Goal: Information Seeking & Learning: Find specific fact

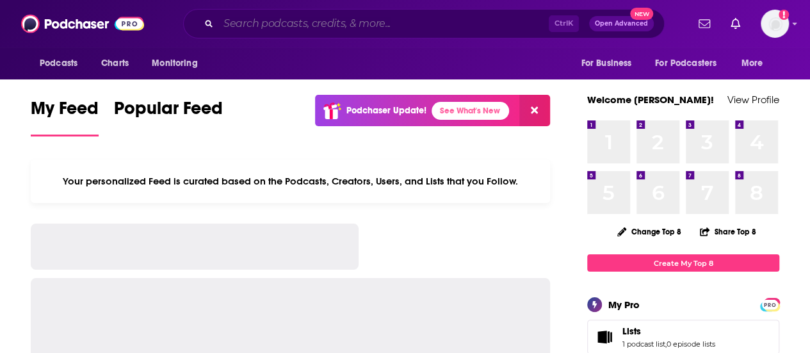
click at [246, 27] on input "Search podcasts, credits, & more..." at bounding box center [383, 23] width 330 height 20
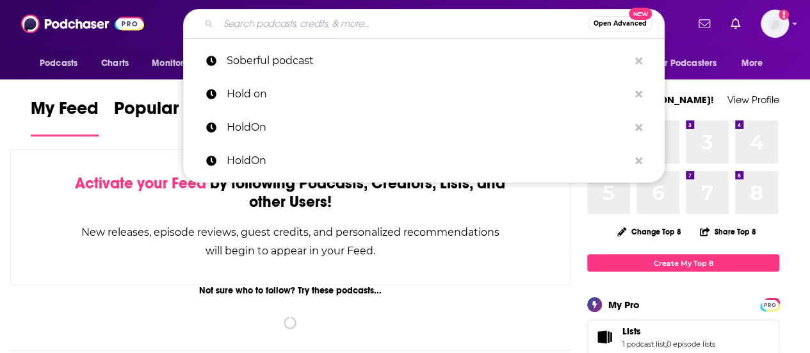
paste input "[PERSON_NAME]"
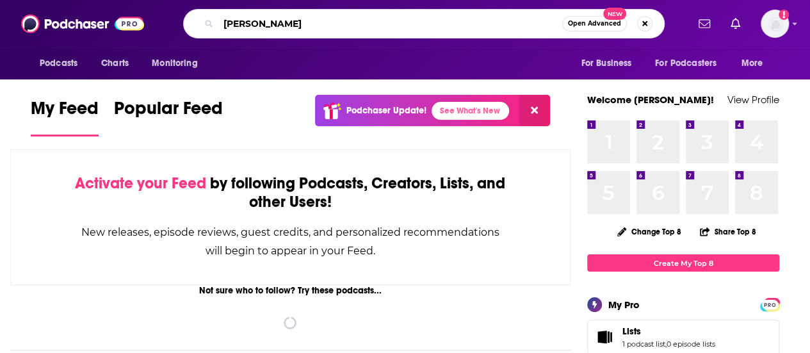
click at [247, 24] on input "[PERSON_NAME]" at bounding box center [390, 23] width 344 height 20
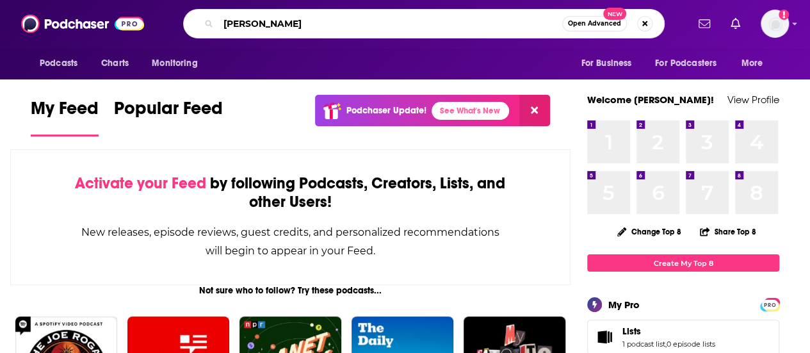
drag, startPoint x: 305, startPoint y: 20, endPoint x: 219, endPoint y: 20, distance: 85.8
click at [219, 20] on input "[PERSON_NAME]" at bounding box center [390, 23] width 344 height 20
click at [310, 24] on input "[PERSON_NAME]" at bounding box center [390, 23] width 344 height 20
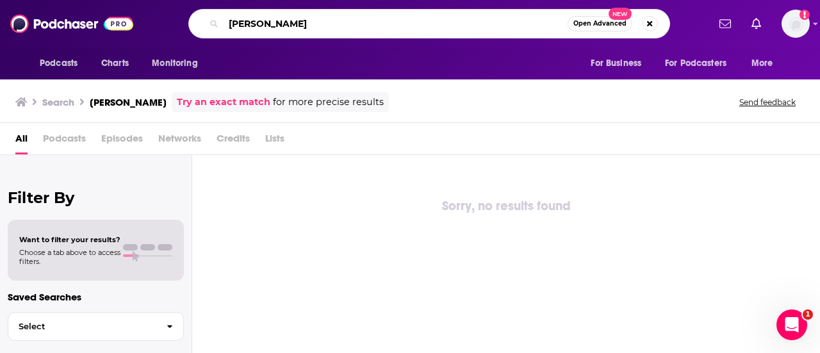
click at [249, 24] on input "[PERSON_NAME]" at bounding box center [396, 23] width 344 height 20
drag, startPoint x: 315, startPoint y: 24, endPoint x: 223, endPoint y: 21, distance: 92.3
click at [224, 21] on input "[PERSON_NAME]" at bounding box center [396, 23] width 344 height 20
type input "oneg"
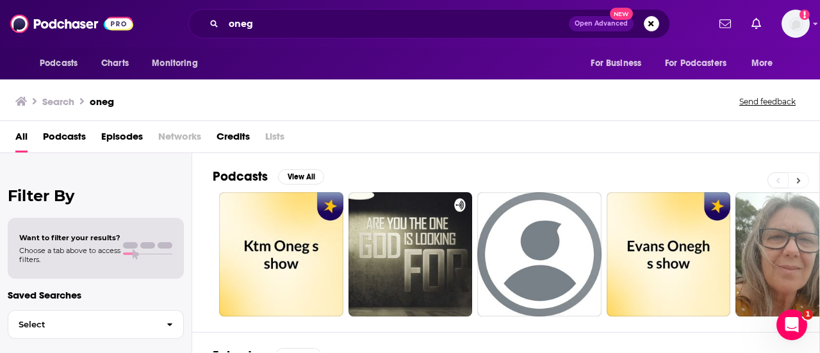
click at [800, 179] on icon at bounding box center [798, 180] width 4 height 9
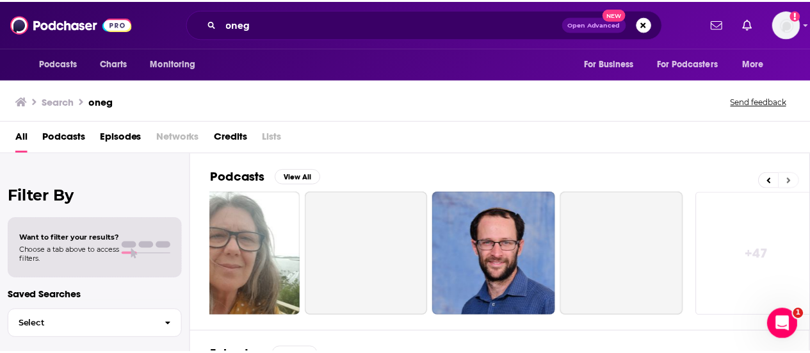
scroll to position [0, 569]
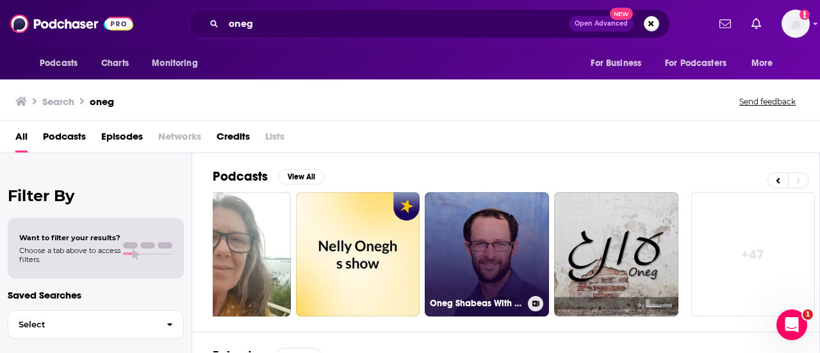
click at [487, 289] on link "Oneg Shabeas With [PERSON_NAME] sacchr" at bounding box center [487, 254] width 124 height 124
